Goal: Register for event/course

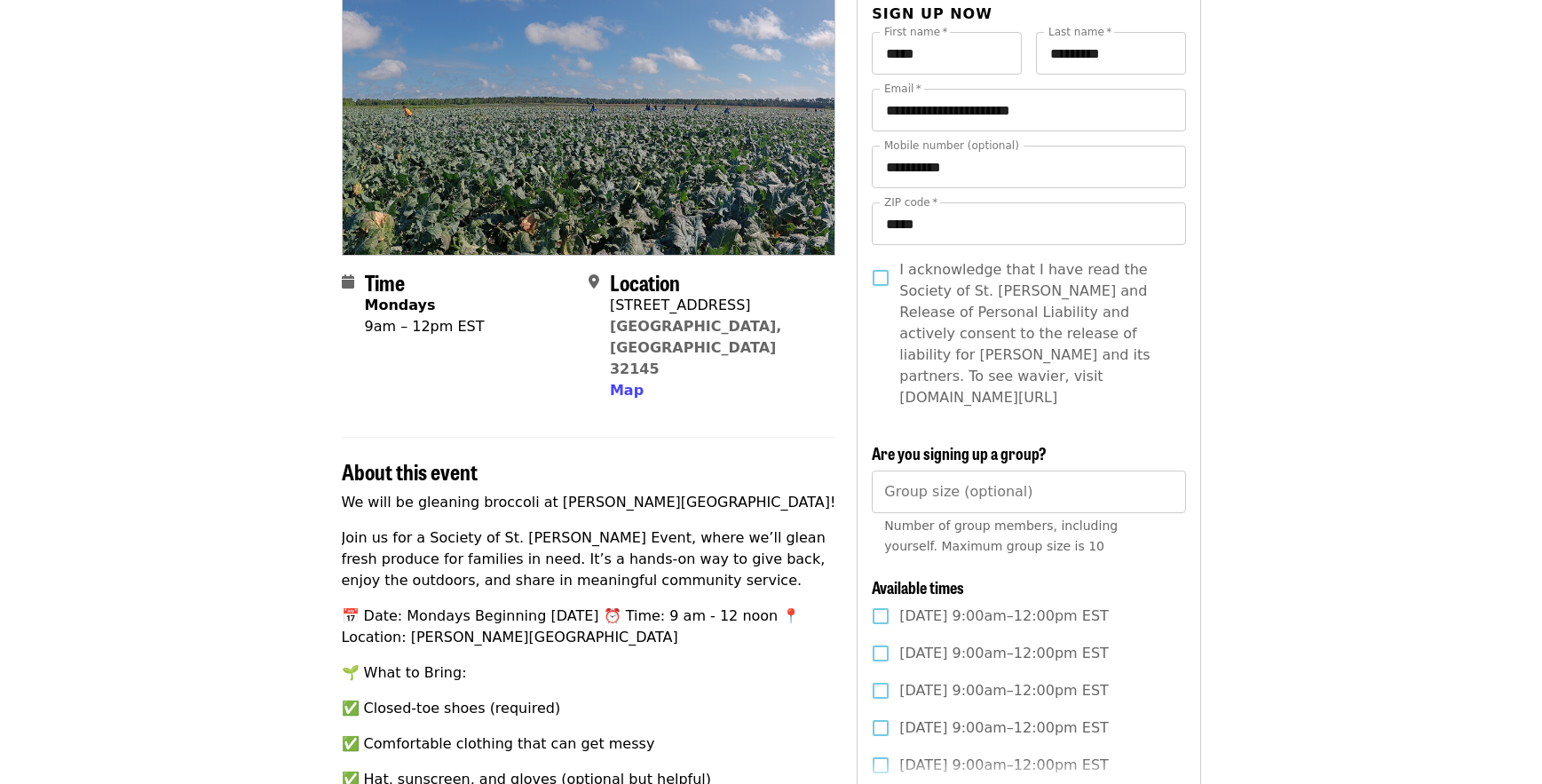
scroll to position [266, 0]
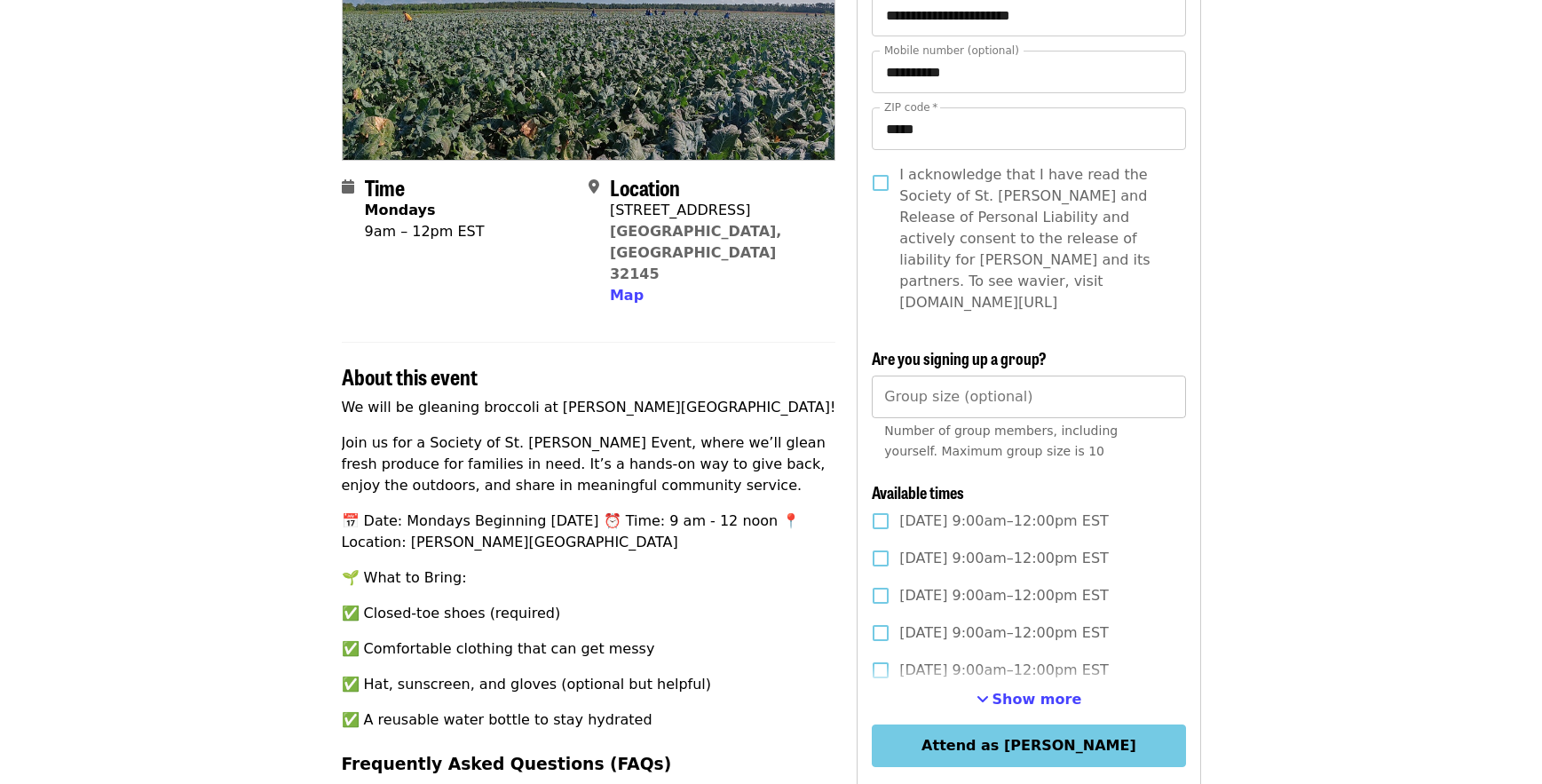
click at [1164, 379] on input "*" at bounding box center [1028, 397] width 313 height 42
click at [1164, 376] on input "*" at bounding box center [1028, 397] width 313 height 42
click at [1164, 382] on input "*" at bounding box center [1028, 397] width 313 height 42
type input "*"
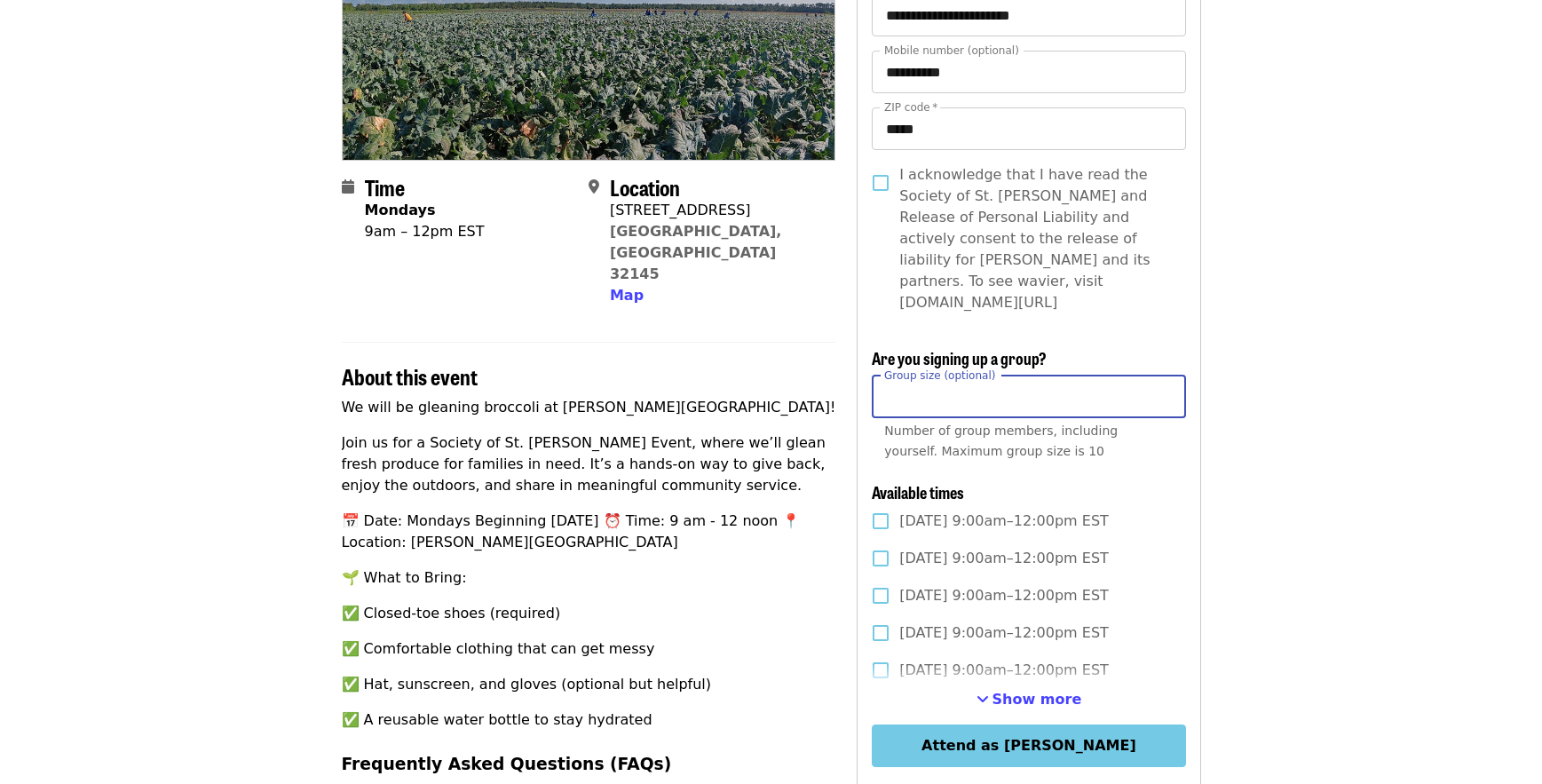
click at [1164, 382] on input "*" at bounding box center [1028, 397] width 313 height 42
click at [1018, 691] on span "Show more" at bounding box center [1038, 699] width 90 height 17
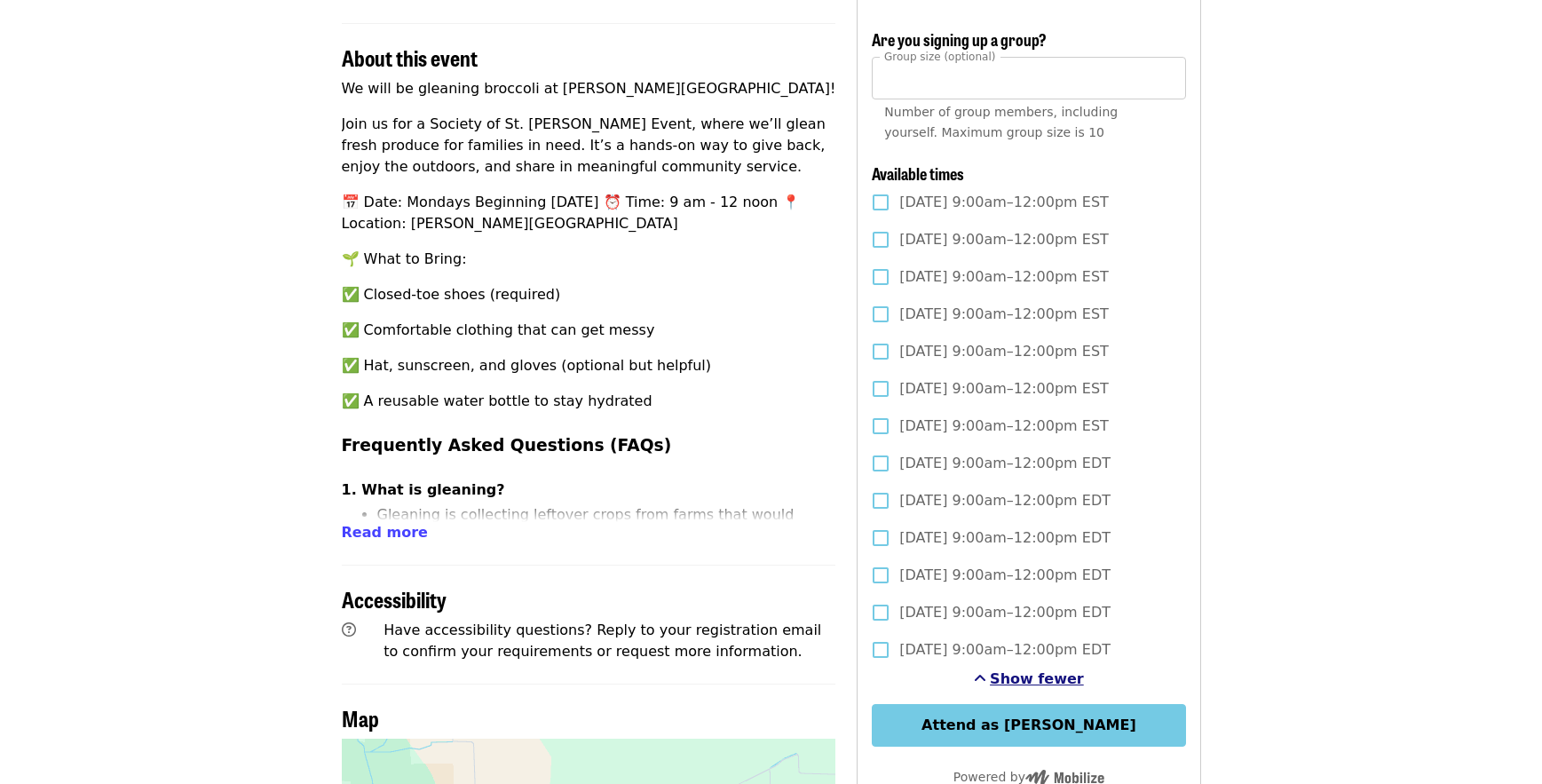
scroll to position [621, 0]
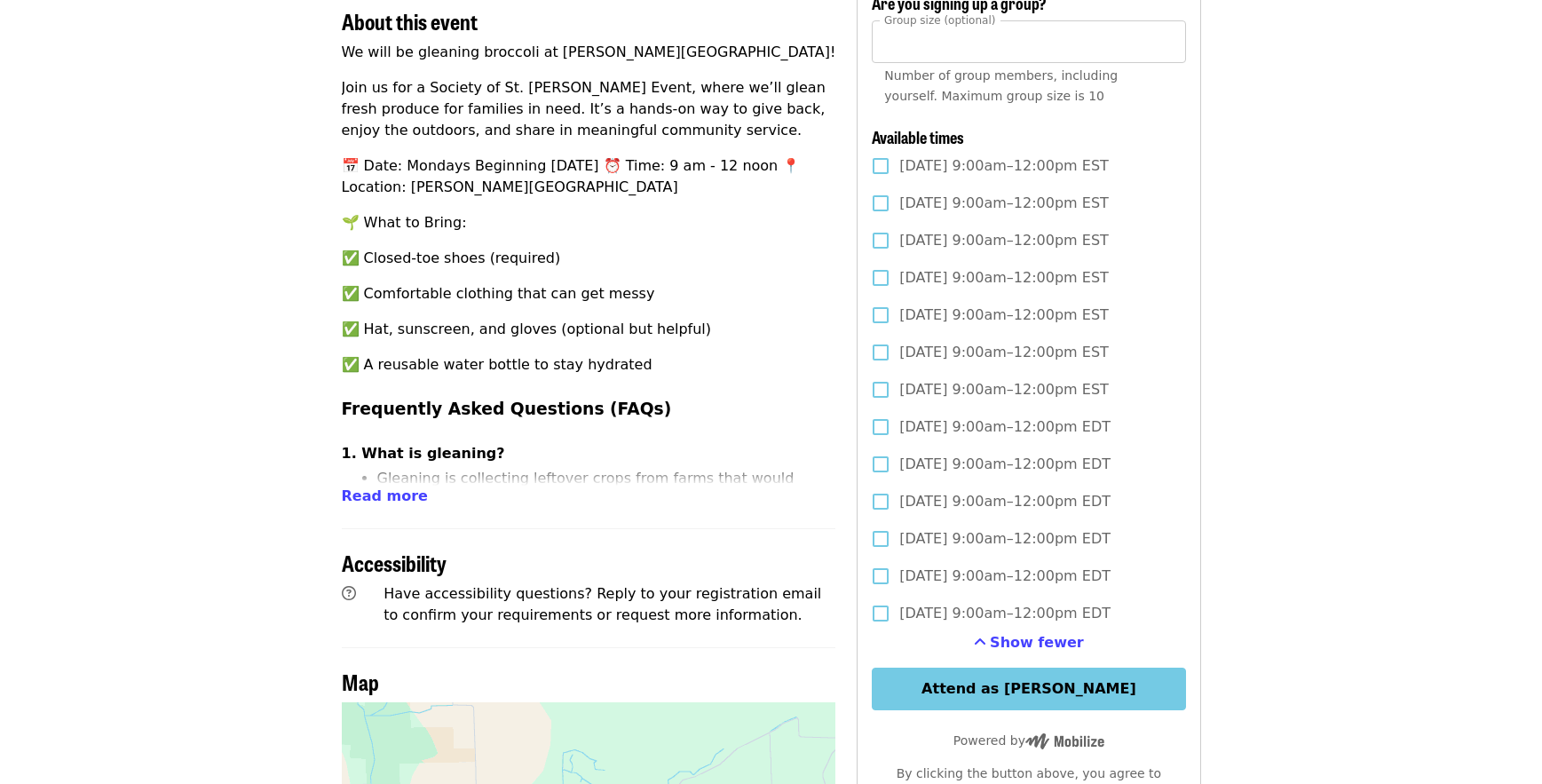
click at [1354, 619] on article "Join Us for a Broccoli Glean ~ [GEOGRAPHIC_DATA], [GEOGRAPHIC_DATA] 🥦 Community…" at bounding box center [771, 383] width 1542 height 1852
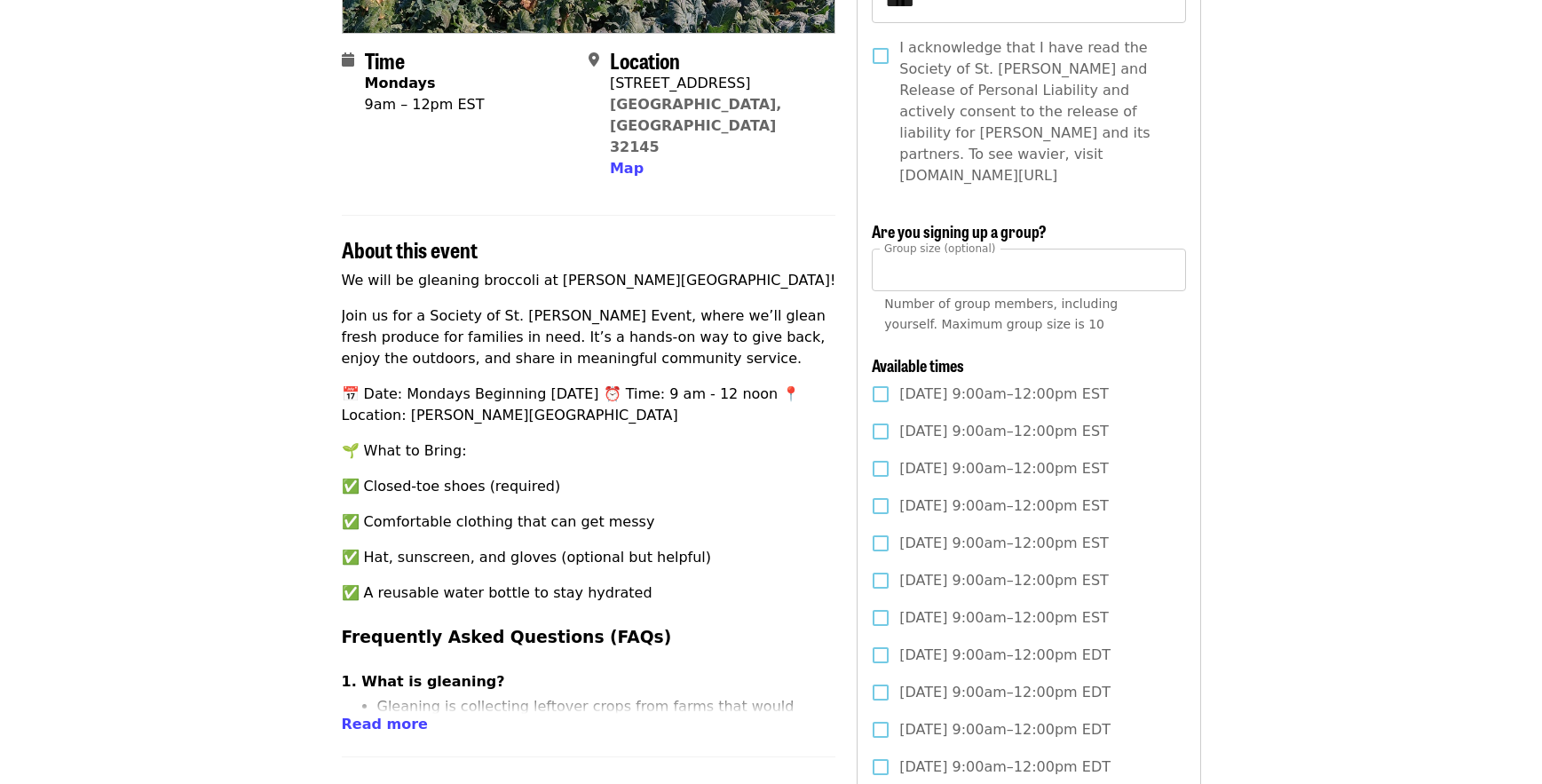
scroll to position [0, 0]
